Goal: Task Accomplishment & Management: Manage account settings

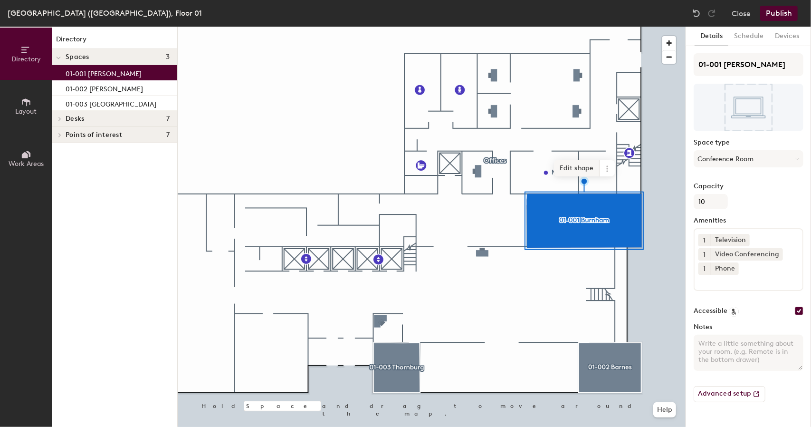
click at [579, 166] on span "Edit shape" at bounding box center [577, 168] width 46 height 16
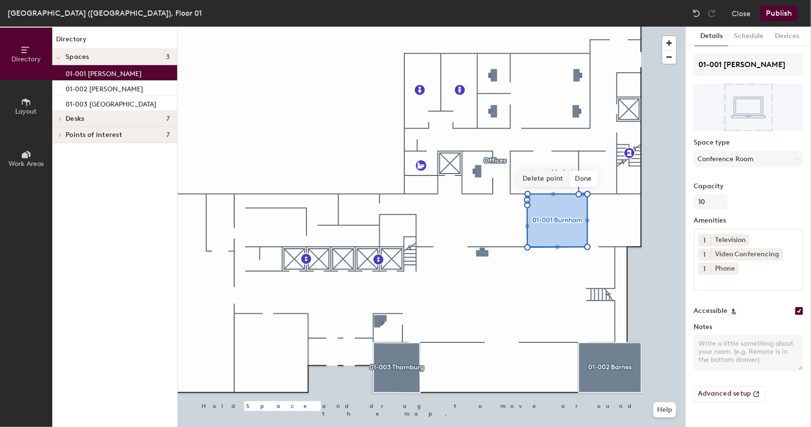
click at [538, 180] on span "Delete point" at bounding box center [543, 179] width 52 height 16
click at [541, 179] on span "Delete point" at bounding box center [543, 179] width 52 height 16
click at [559, 179] on span "Delete point" at bounding box center [543, 179] width 52 height 16
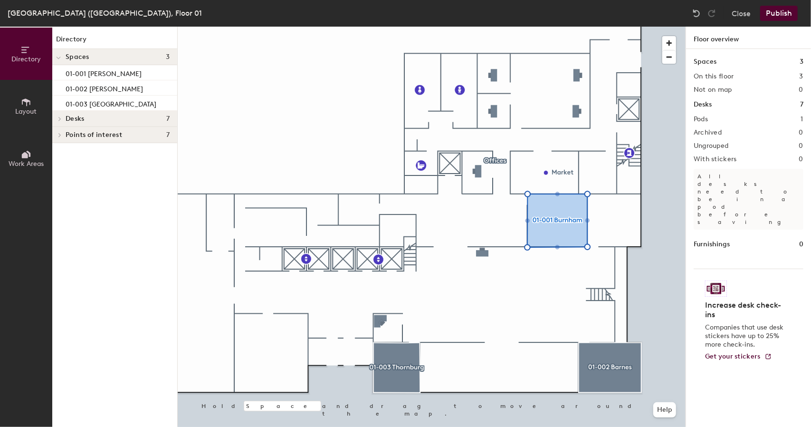
click at [481, 27] on div at bounding box center [432, 27] width 508 height 0
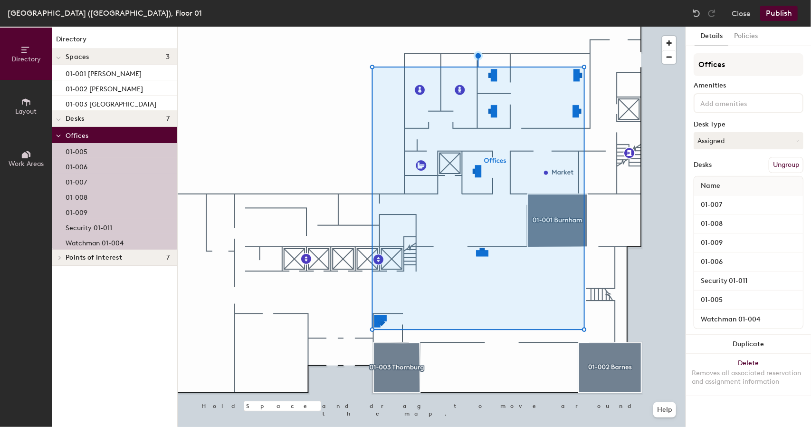
click at [96, 227] on p "Security 01-011" at bounding box center [89, 226] width 47 height 11
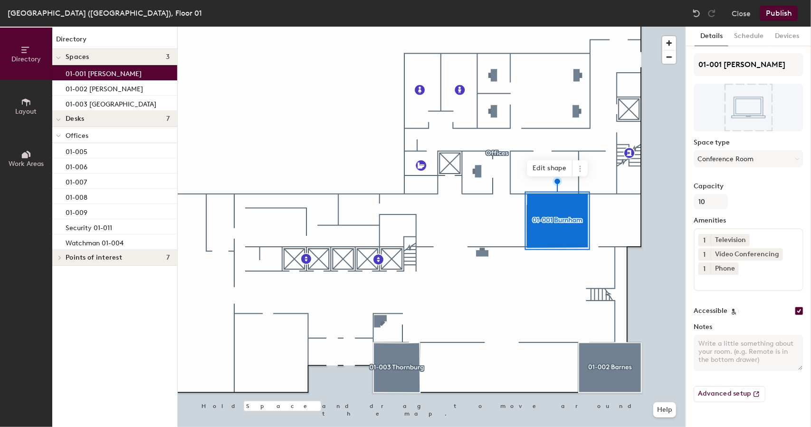
click at [781, 16] on button "Publish" at bounding box center [779, 13] width 38 height 15
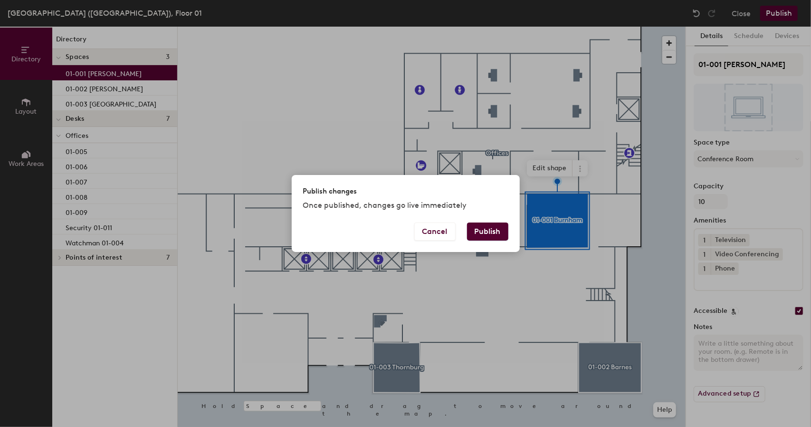
click at [493, 236] on button "Publish" at bounding box center [487, 231] width 41 height 18
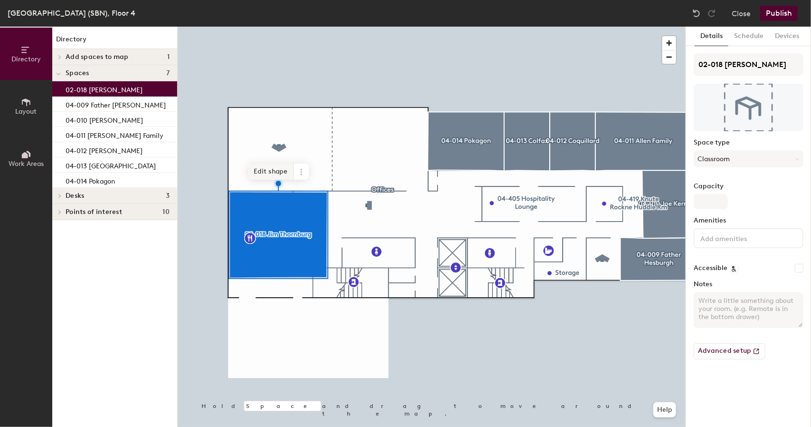
click at [273, 172] on span "Edit shape" at bounding box center [271, 171] width 46 height 16
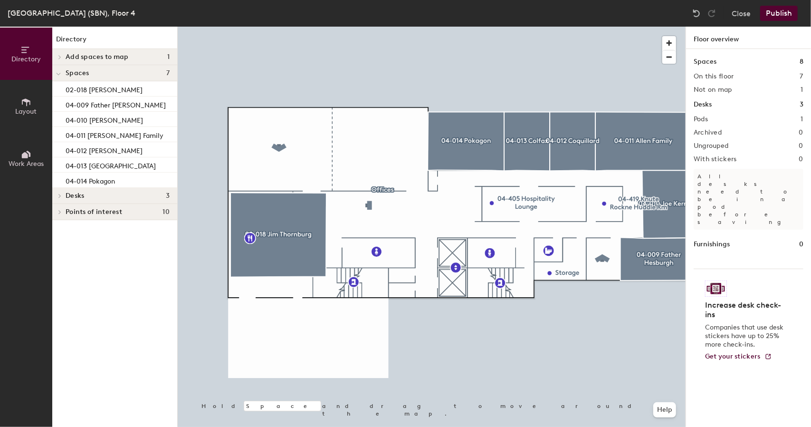
click at [277, 27] on div at bounding box center [432, 27] width 508 height 0
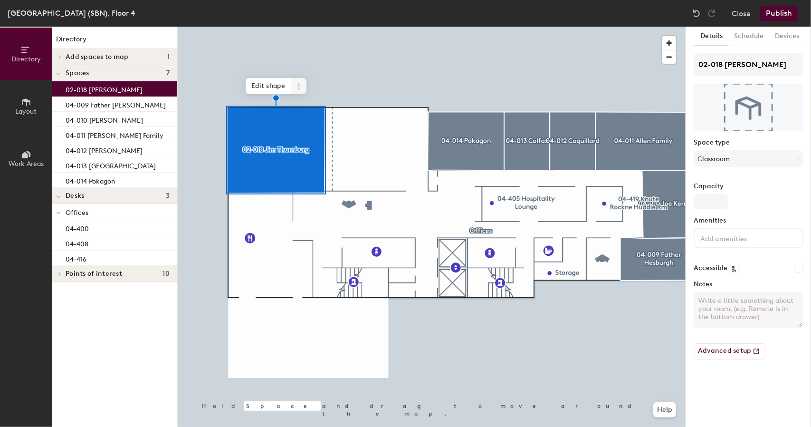
click at [301, 85] on icon at bounding box center [299, 87] width 8 height 8
click at [310, 109] on span "Remove from map" at bounding box center [333, 108] width 85 height 16
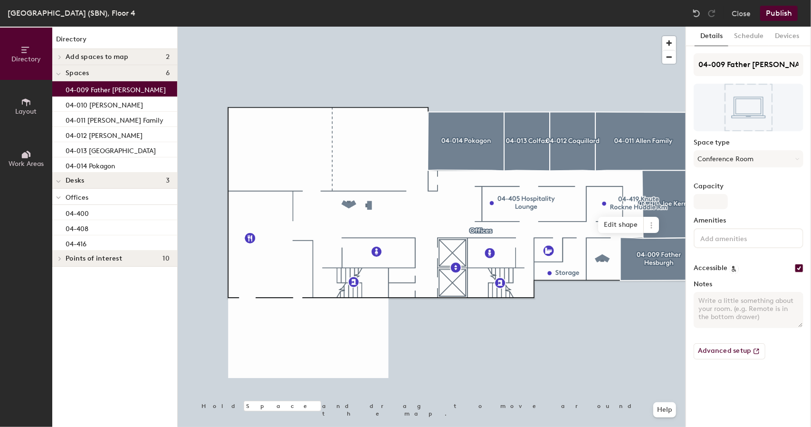
drag, startPoint x: 118, startPoint y: 92, endPoint x: 124, endPoint y: 91, distance: 6.2
click at [124, 91] on p "04-009 Father [PERSON_NAME]" at bounding box center [116, 88] width 100 height 11
click at [64, 58] on div at bounding box center [59, 57] width 10 height 5
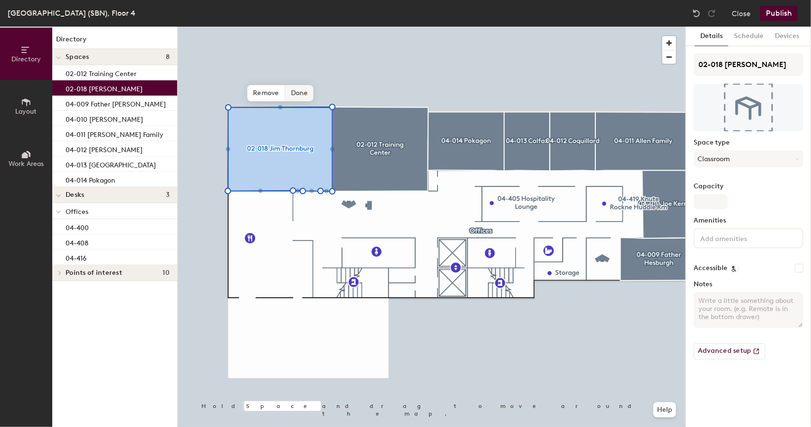
click at [294, 93] on span "Done" at bounding box center [299, 93] width 28 height 16
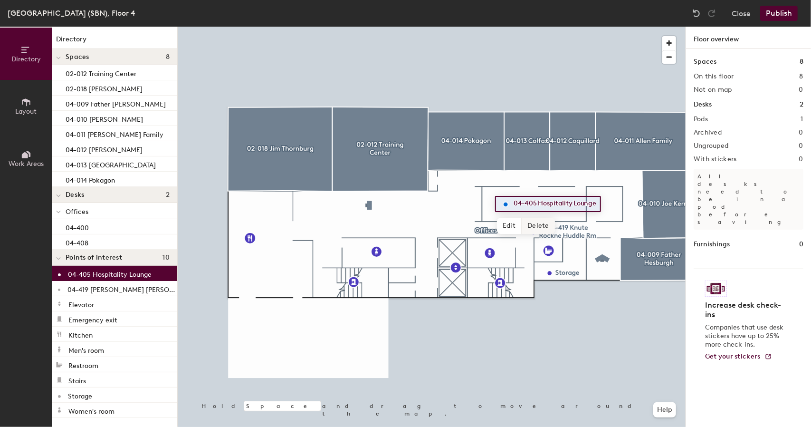
click at [533, 222] on span "Delete" at bounding box center [538, 226] width 33 height 16
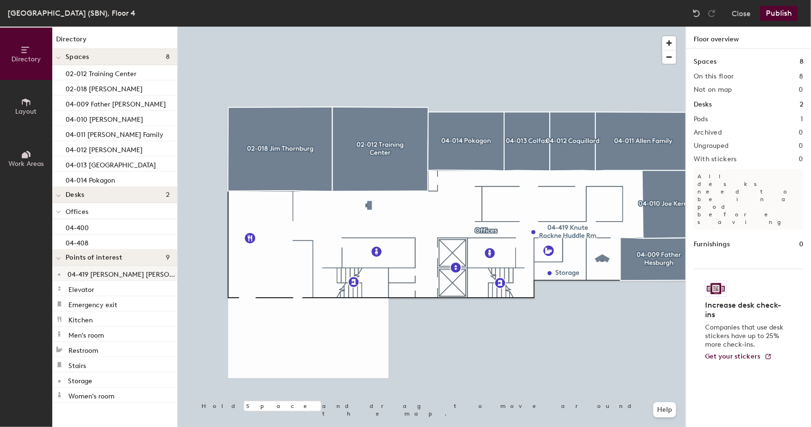
click at [558, 27] on div at bounding box center [432, 27] width 508 height 0
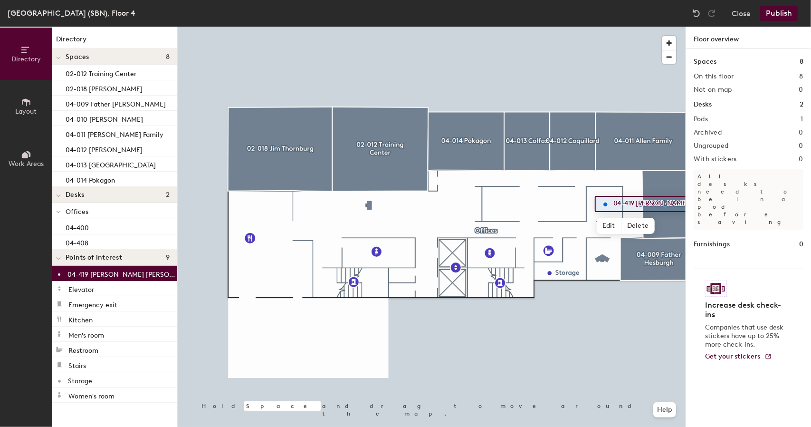
click at [791, 12] on button "Publish" at bounding box center [779, 13] width 38 height 15
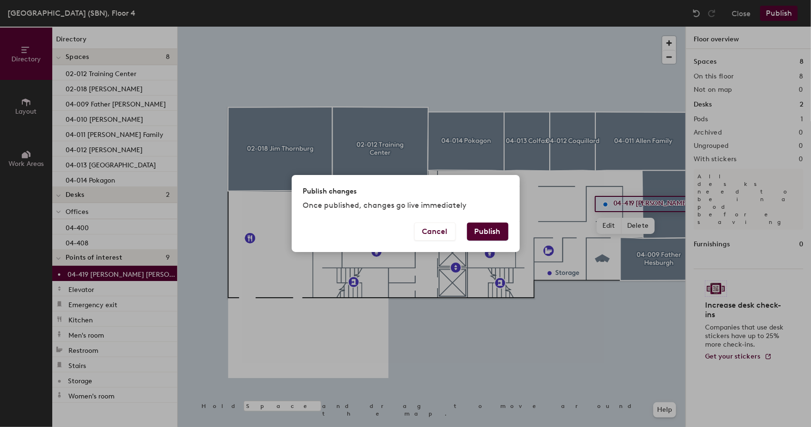
click at [489, 235] on button "Publish" at bounding box center [487, 231] width 41 height 18
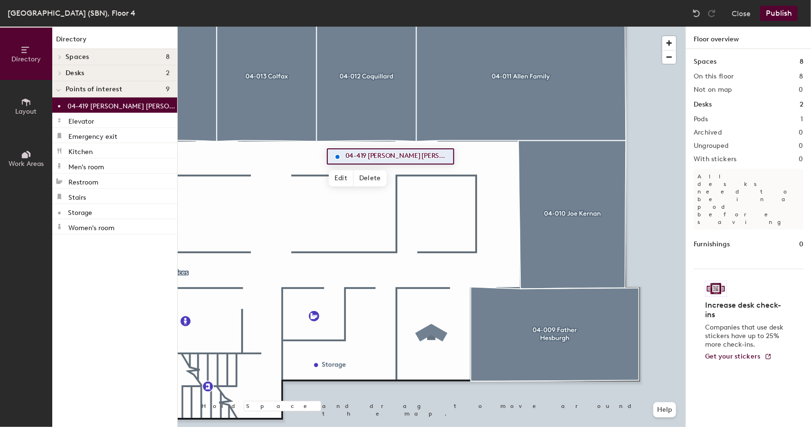
click at [79, 55] on span "Spaces" at bounding box center [78, 57] width 24 height 8
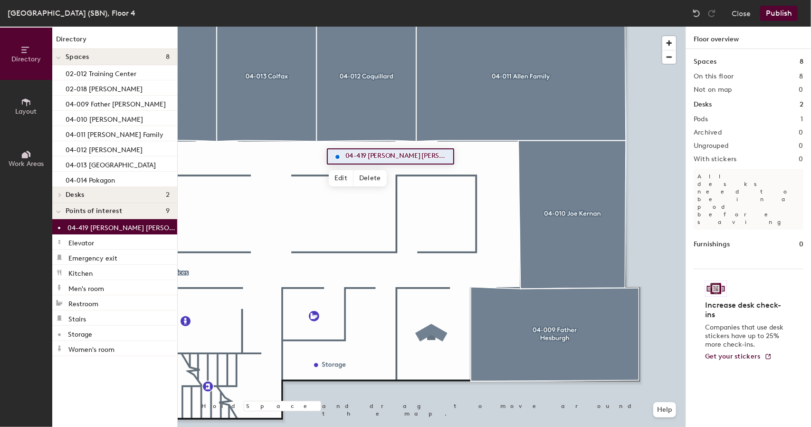
click at [13, 105] on button "Layout" at bounding box center [26, 106] width 52 height 52
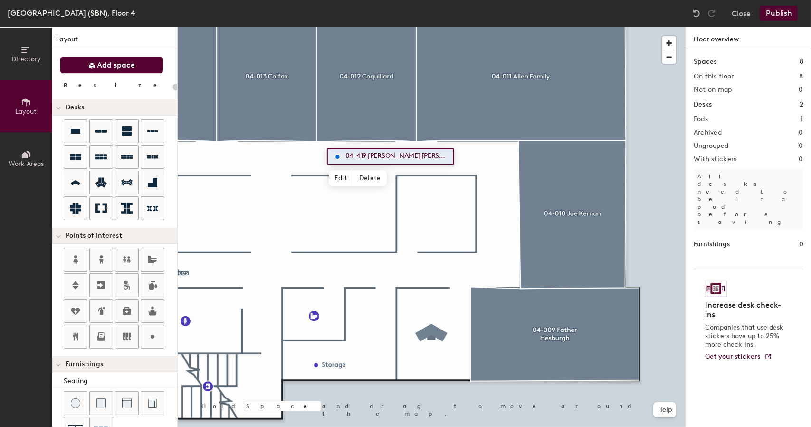
click at [75, 70] on button "Add space" at bounding box center [112, 65] width 104 height 17
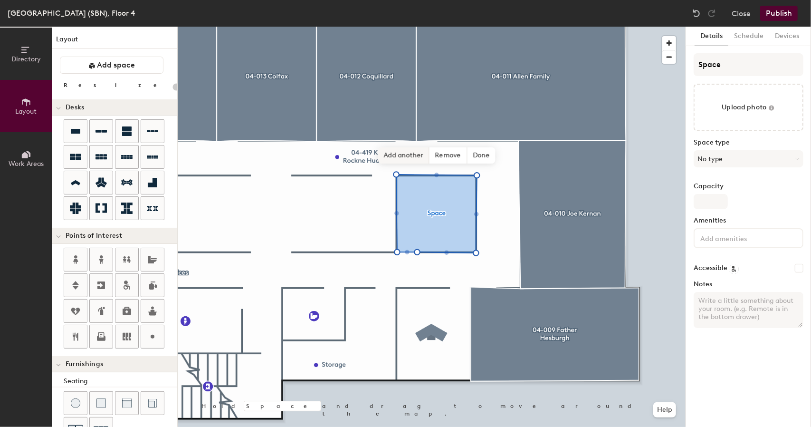
type input "20"
click at [719, 64] on input "Space" at bounding box center [749, 64] width 110 height 23
click at [605, 61] on div "Directory Layout Work Areas Layout Add space Resize Desks Points of Interest Fu…" at bounding box center [405, 227] width 811 height 400
type input "0"
type input "20"
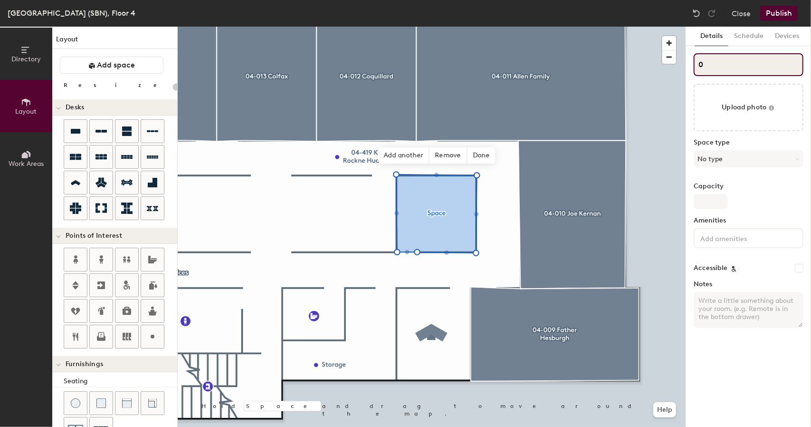
type input "04"
type input "20"
type input "04-"
type input "20"
type input "04-4"
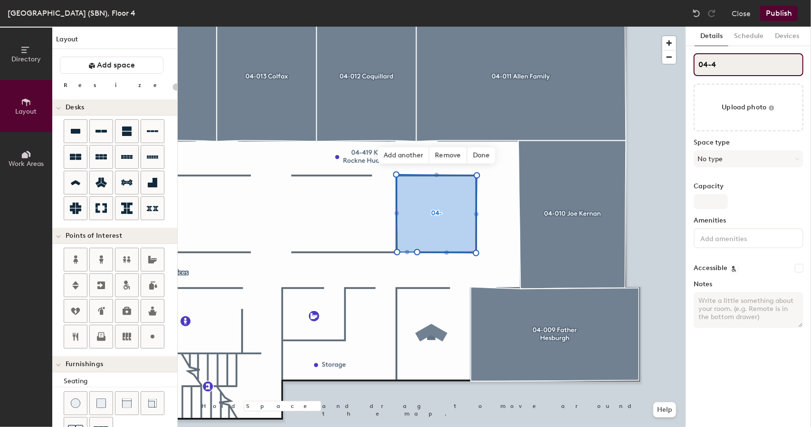
type input "20"
type input "04-419"
type input "20"
type input "04-419"
type input "20"
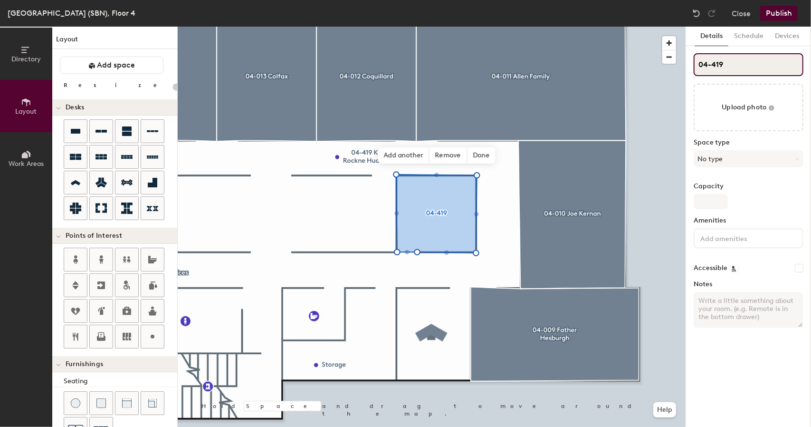
type input "04-419 K"
type input "20"
type input "04-419 Kn"
type input "20"
type input "04-419 Knu"
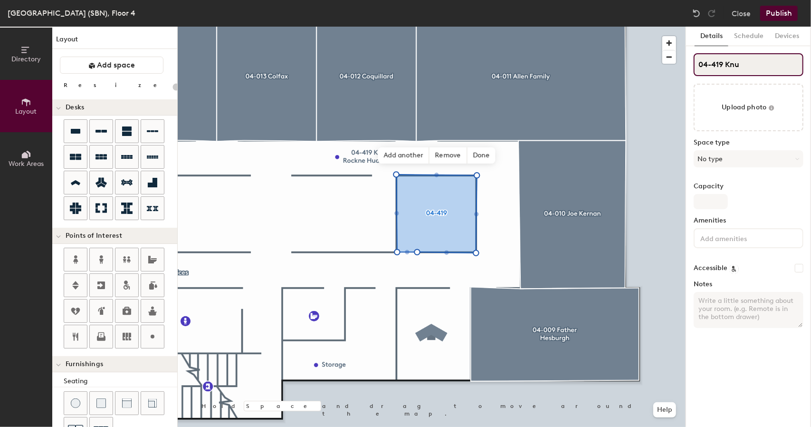
type input "20"
type input "04-419 [PERSON_NAME]"
type input "20"
type input "04-419 [PERSON_NAME]"
type input "20"
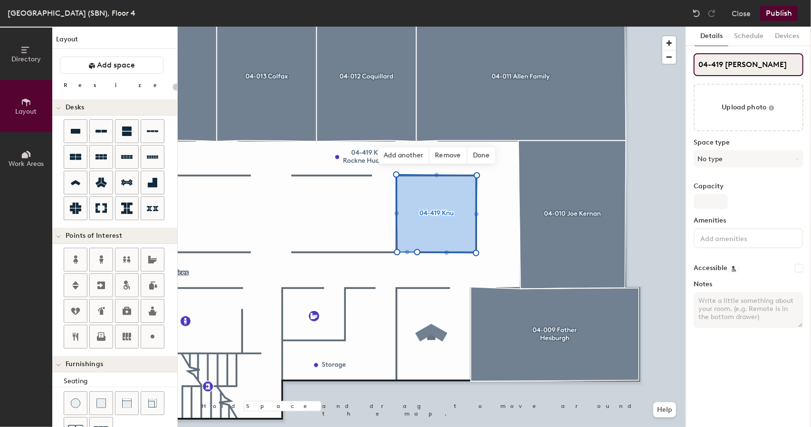
type input "04-419 [PERSON_NAME]"
type input "20"
type input "04-419 [PERSON_NAME] Rock"
type input "20"
type input "04-419 [PERSON_NAME]"
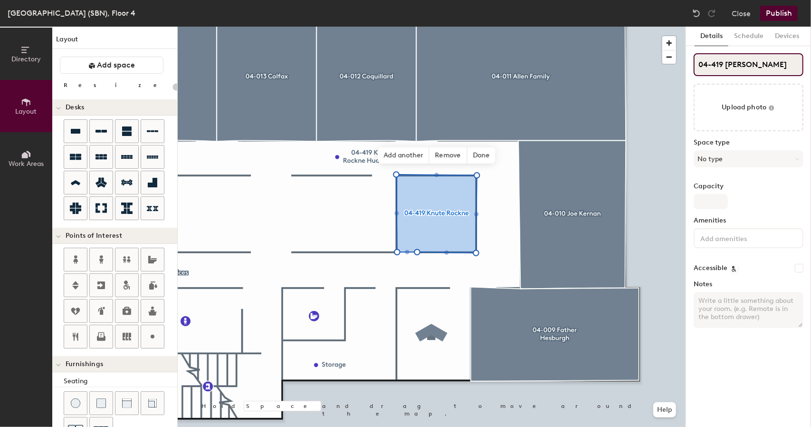
type input "20"
type input "04-419 [PERSON_NAME]"
click at [723, 157] on button "No type" at bounding box center [749, 158] width 110 height 17
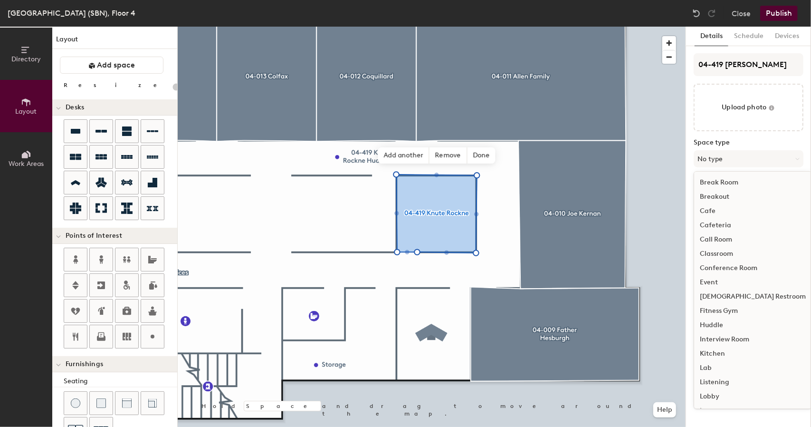
click at [711, 328] on div "Huddle" at bounding box center [752, 325] width 117 height 14
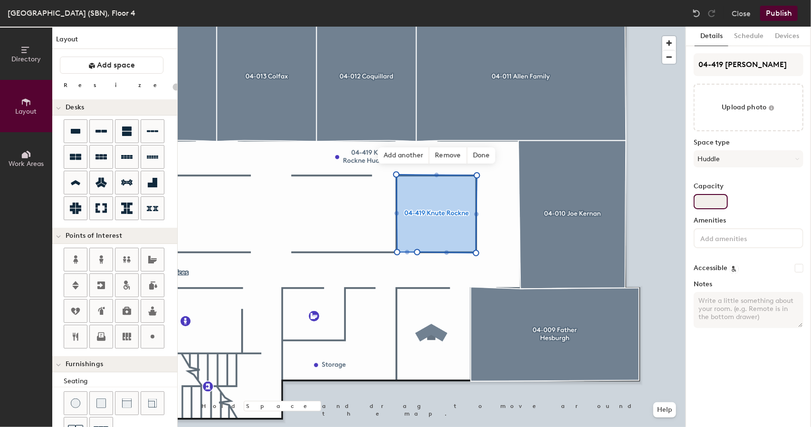
click at [703, 205] on input "Capacity" at bounding box center [711, 201] width 34 height 15
type input "20"
type input "3"
type input "20"
type input "3"
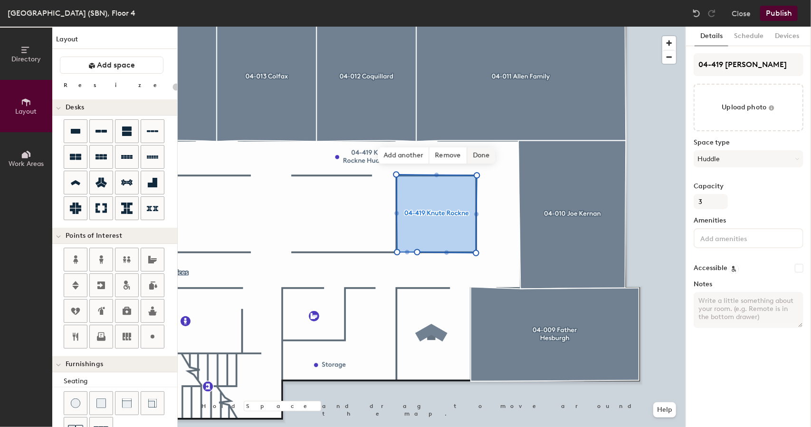
click at [481, 159] on span "Done" at bounding box center [481, 155] width 28 height 16
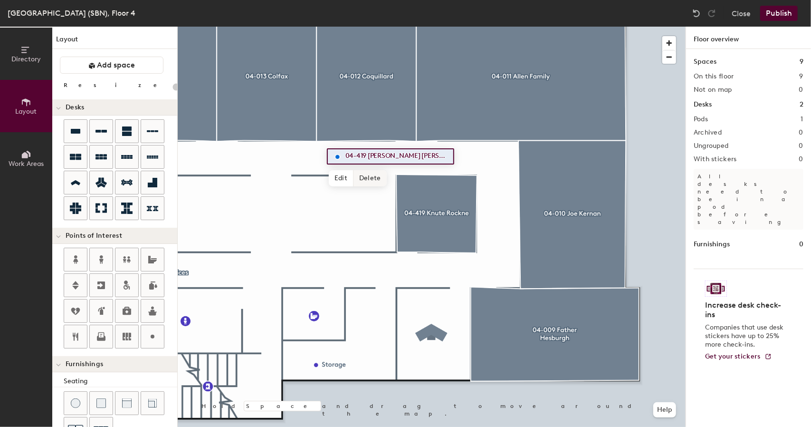
click at [375, 178] on span "Delete" at bounding box center [370, 178] width 33 height 16
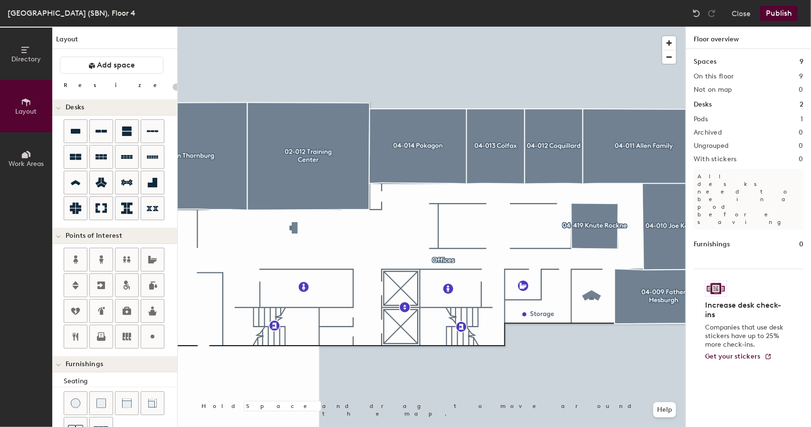
click at [772, 17] on button "Publish" at bounding box center [779, 13] width 38 height 15
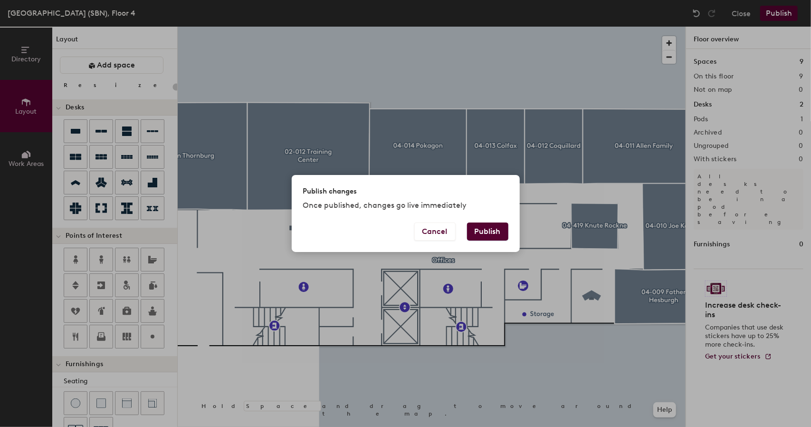
click at [494, 233] on button "Publish" at bounding box center [487, 231] width 41 height 18
type input "20"
